Goal: Information Seeking & Learning: Learn about a topic

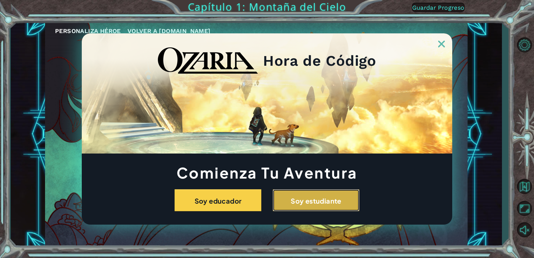
click at [301, 206] on button "Soy estudiante" at bounding box center [316, 200] width 87 height 22
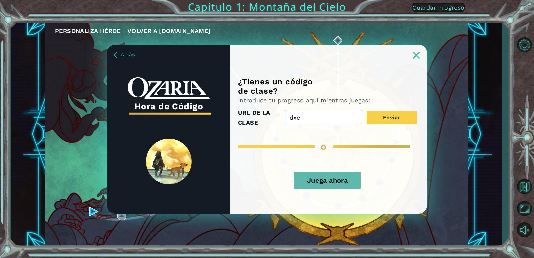
type input "dxe"
click at [314, 176] on button "Juega ahora" at bounding box center [327, 180] width 67 height 17
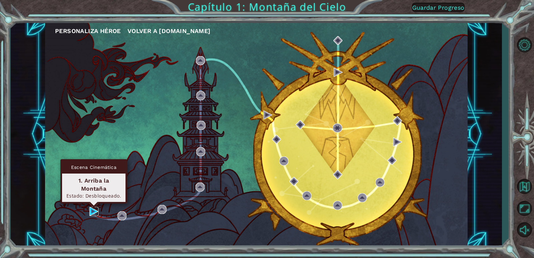
click at [92, 208] on img at bounding box center [94, 211] width 9 height 9
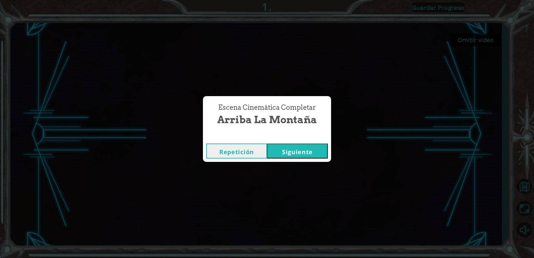
click at [288, 150] on font "Siguiente" at bounding box center [297, 152] width 31 height 8
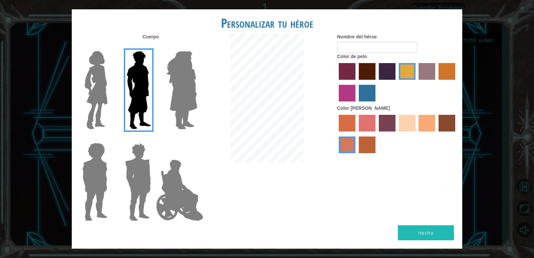
click at [188, 87] on img at bounding box center [182, 89] width 36 height 83
click at [197, 47] on input "Héroe Amatista" at bounding box center [197, 47] width 0 height 0
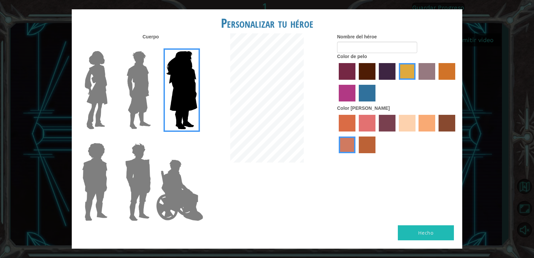
click at [149, 176] on img at bounding box center [138, 181] width 31 height 83
click at [154, 139] on input "Granate héroe" at bounding box center [154, 139] width 0 height 0
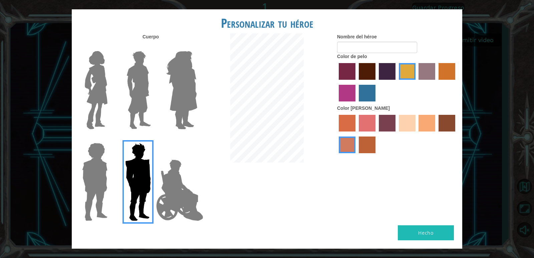
click at [175, 182] on img at bounding box center [180, 190] width 52 height 67
click at [197, 139] on input "El héroe Jamie" at bounding box center [197, 139] width 0 height 0
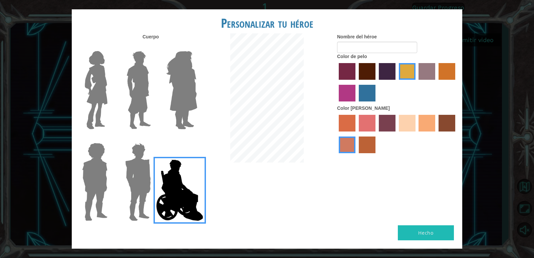
click at [99, 168] on img at bounding box center [94, 181] width 31 height 83
click at [110, 139] on input "Héroe Steven" at bounding box center [110, 139] width 0 height 0
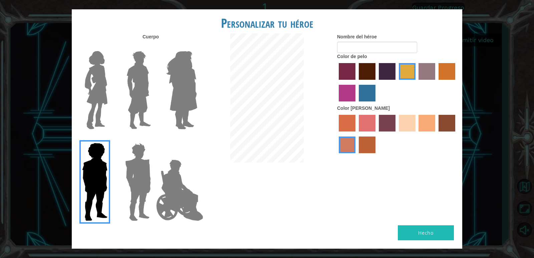
click at [132, 100] on img at bounding box center [139, 89] width 30 height 83
click at [154, 47] on input "El héroe Lars" at bounding box center [154, 47] width 0 height 0
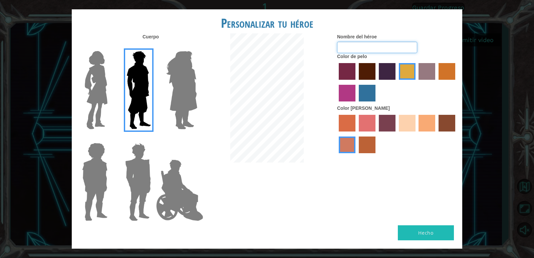
click at [381, 49] on input "Nombre del héroe" at bounding box center [377, 47] width 80 height 11
click at [384, 47] on input "alelito y [PERSON_NAME]" at bounding box center [377, 47] width 80 height 11
type input "alelito y [PERSON_NAME]"
click at [423, 41] on form "Nombre del héroe [PERSON_NAME] y [PERSON_NAME]" at bounding box center [397, 43] width 120 height 20
click at [383, 69] on label "color de pelo morado intenso" at bounding box center [387, 71] width 17 height 17
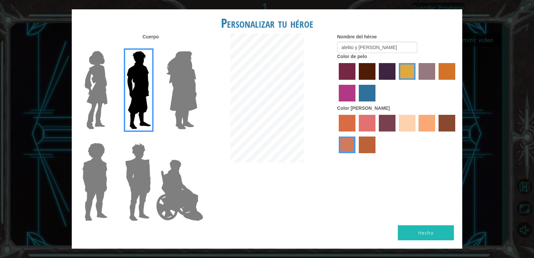
click at [377, 82] on input "color de pelo morado intenso" at bounding box center [377, 82] width 0 height 0
click at [366, 72] on label "color de pelo granate" at bounding box center [367, 71] width 17 height 17
click at [357, 82] on input "color de pelo granate" at bounding box center [357, 82] width 0 height 0
click at [350, 125] on label "color de piel de sorbus" at bounding box center [347, 123] width 17 height 17
click at [337, 134] on input "color de piel de sorbus" at bounding box center [337, 134] width 0 height 0
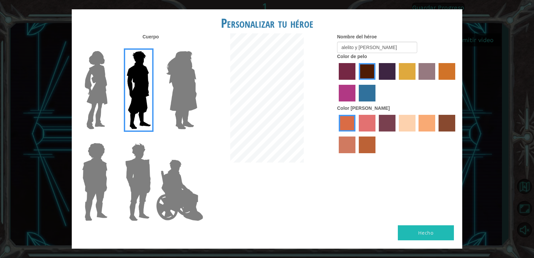
click at [404, 121] on label "color de piel de playa de arena" at bounding box center [407, 123] width 17 height 17
click at [397, 134] on input "color de piel de playa de arena" at bounding box center [397, 134] width 0 height 0
click at [420, 123] on label "color de piel de tacao" at bounding box center [427, 123] width 17 height 17
click at [417, 134] on input "color de piel de tacao" at bounding box center [417, 134] width 0 height 0
click at [416, 229] on button "Hecho" at bounding box center [426, 232] width 56 height 15
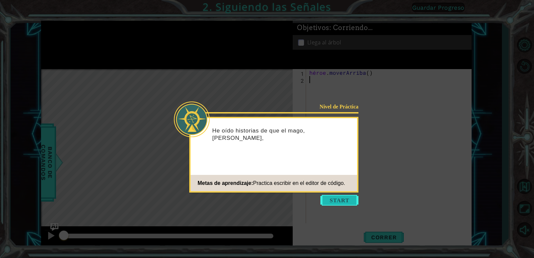
click at [331, 197] on button "Comenzar" at bounding box center [340, 200] width 38 height 11
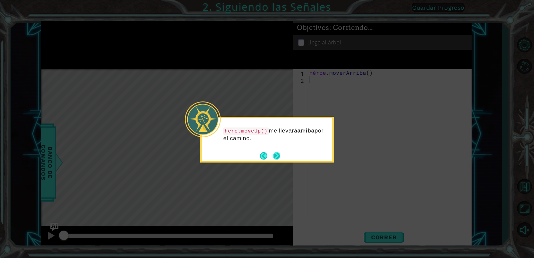
click at [278, 155] on button "Próximo" at bounding box center [276, 155] width 7 height 7
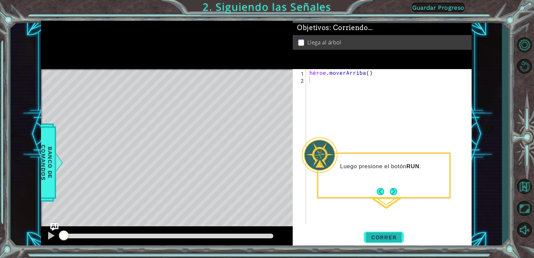
click at [384, 240] on font "Correr" at bounding box center [384, 237] width 26 height 7
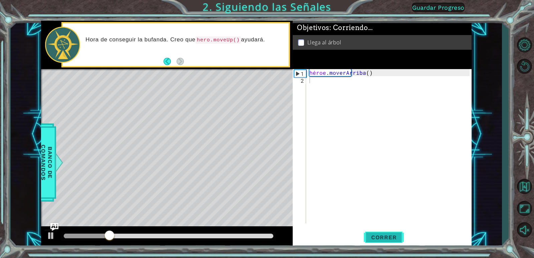
click at [382, 236] on font "Correr" at bounding box center [384, 237] width 26 height 7
click at [382, 235] on font "Correr" at bounding box center [384, 237] width 26 height 7
click at [382, 235] on body "1 [DEMOGRAPHIC_DATA] XXXXXXXXXXXXXXXXXXXXXXXXXXXXXXXXXXXXXXXXXXXXXXXXXXXXXXXXXX…" at bounding box center [267, 129] width 534 height 258
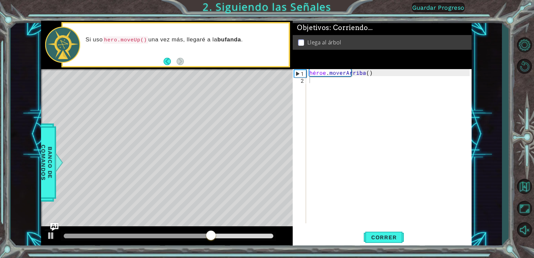
click at [175, 94] on div "Mapa de niveles" at bounding box center [195, 167] width 309 height 197
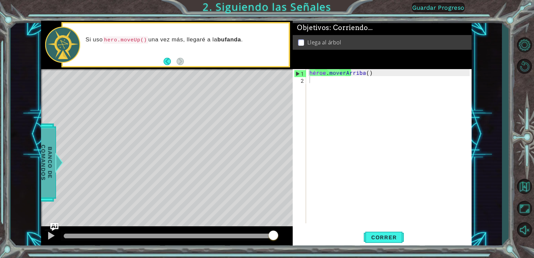
click at [48, 155] on font "Banco de comandos" at bounding box center [46, 163] width 13 height 36
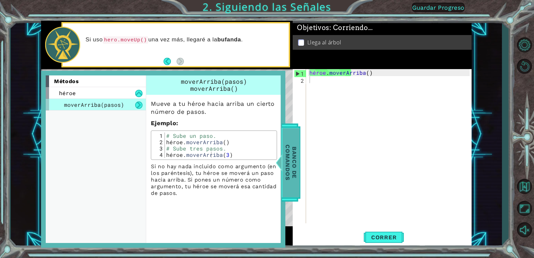
click at [291, 147] on font "Banco de comandos" at bounding box center [291, 163] width 13 height 36
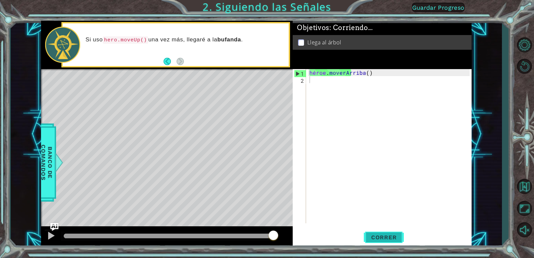
click at [394, 235] on font "Correr" at bounding box center [384, 237] width 26 height 7
click at [380, 237] on font "Correr" at bounding box center [384, 237] width 26 height 7
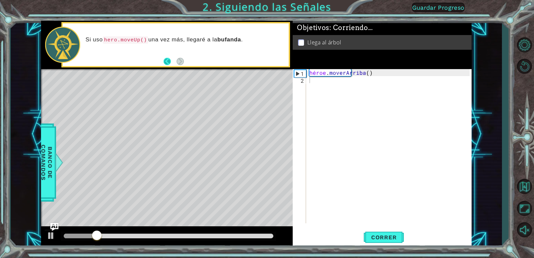
click at [167, 62] on button "Atrás" at bounding box center [170, 61] width 13 height 7
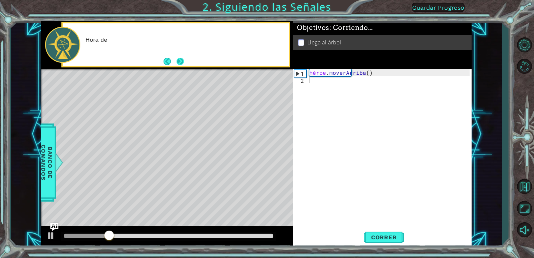
click at [179, 59] on button "Próximo" at bounding box center [180, 61] width 7 height 7
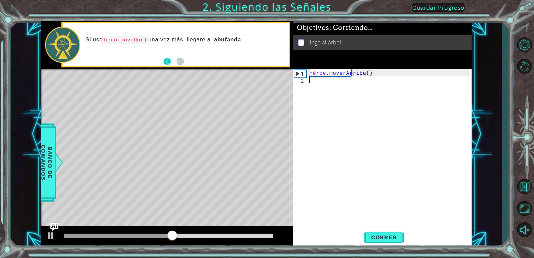
click at [165, 61] on button "Atrás" at bounding box center [170, 61] width 13 height 7
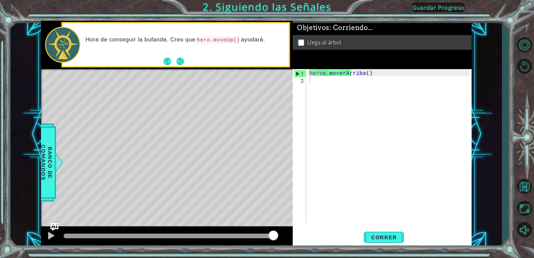
click at [161, 78] on div "Mapa de niveles" at bounding box center [195, 167] width 309 height 197
drag, startPoint x: 157, startPoint y: 78, endPoint x: 153, endPoint y: 81, distance: 5.0
click at [153, 81] on div "Mapa de niveles" at bounding box center [195, 167] width 309 height 197
drag, startPoint x: 173, startPoint y: 126, endPoint x: 176, endPoint y: 108, distance: 18.3
click at [176, 109] on div "Mapa de niveles" at bounding box center [195, 167] width 309 height 197
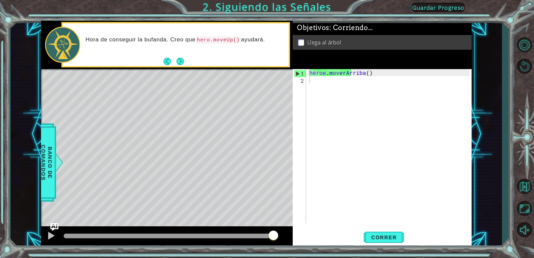
click at [172, 105] on div "Mapa de niveles" at bounding box center [195, 167] width 309 height 197
drag, startPoint x: 172, startPoint y: 105, endPoint x: 174, endPoint y: 112, distance: 7.8
click at [174, 112] on div "Mapa de niveles" at bounding box center [195, 167] width 309 height 197
click at [181, 60] on button "Próximo" at bounding box center [180, 61] width 7 height 7
click at [168, 62] on button "Atrás" at bounding box center [170, 61] width 13 height 7
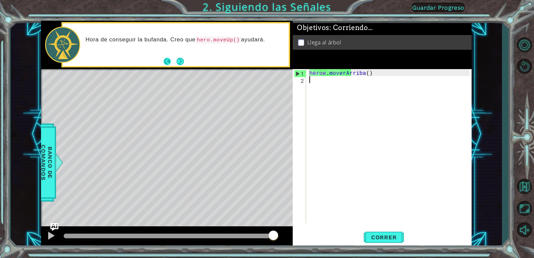
click at [166, 62] on button "Atrás" at bounding box center [170, 61] width 13 height 7
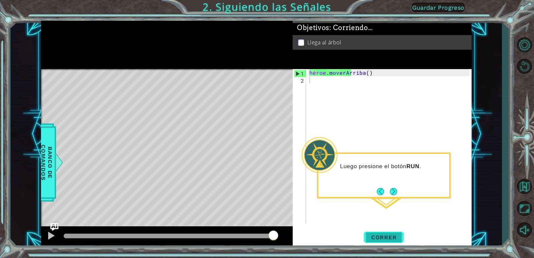
click at [394, 241] on button "Correr" at bounding box center [384, 238] width 40 height 18
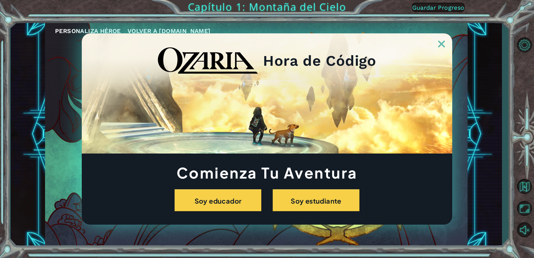
click at [459, 24] on div "Hora de Código Comienza Tu Aventura Soy educador Soy estudiante" at bounding box center [267, 129] width 534 height 258
click at [441, 44] on img at bounding box center [442, 44] width 7 height 7
